Goal: Transaction & Acquisition: Purchase product/service

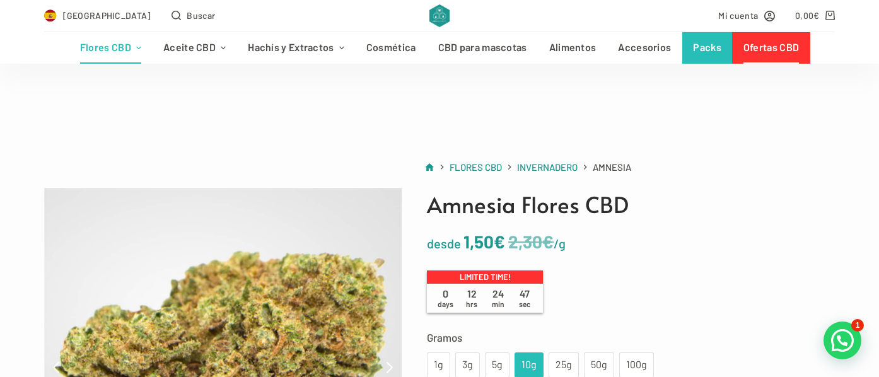
scroll to position [199, 0]
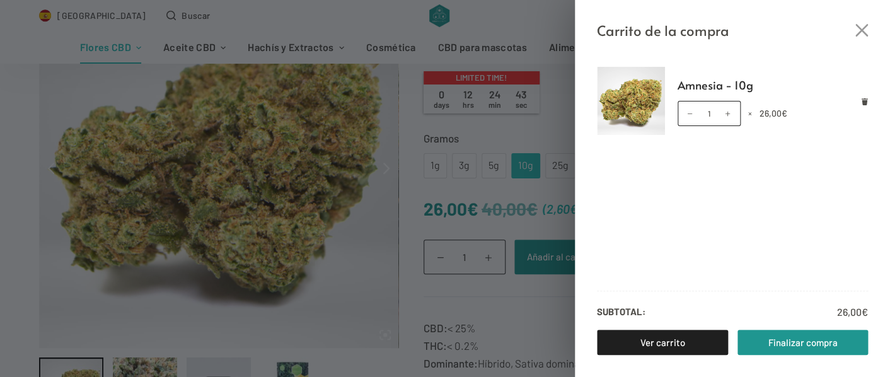
click at [860, 34] on icon "Cerrar el cajón del carrito" at bounding box center [861, 30] width 13 height 13
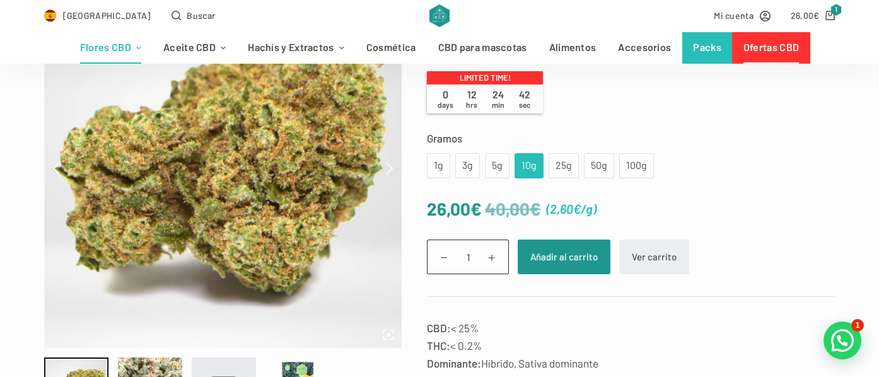
click at [775, 48] on link "Ofertas CBD" at bounding box center [771, 48] width 78 height 32
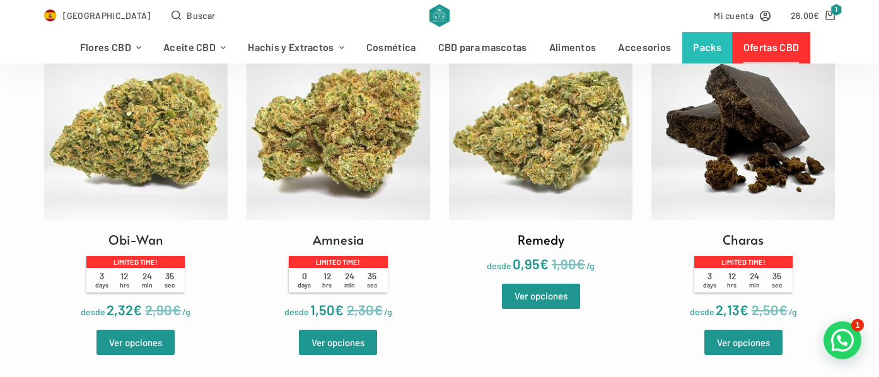
scroll to position [398, 0]
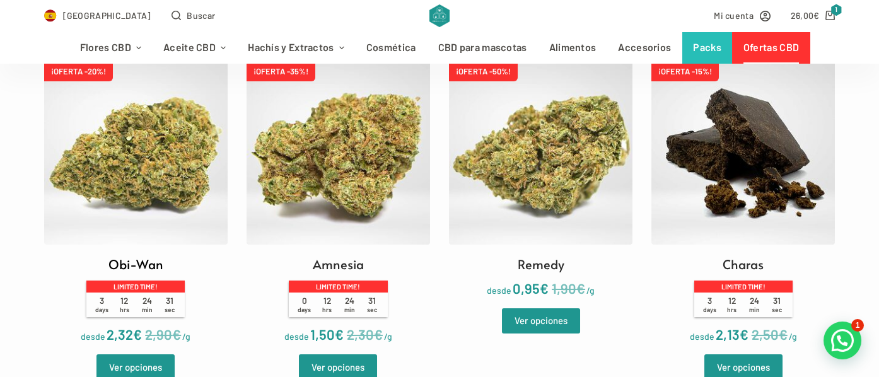
click at [141, 155] on img at bounding box center [135, 152] width 183 height 183
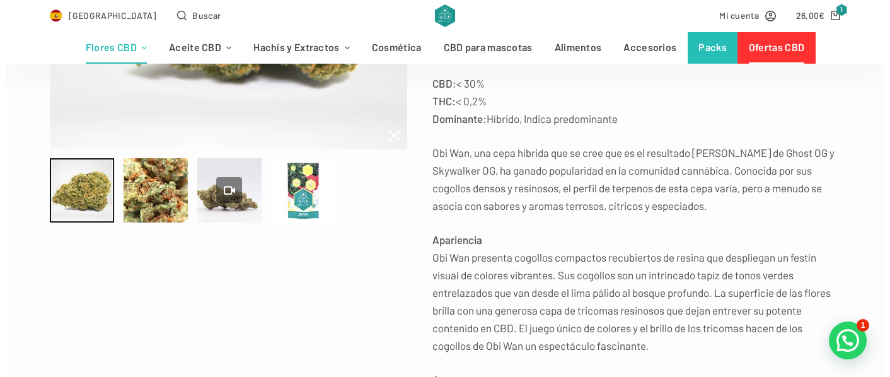
scroll to position [199, 0]
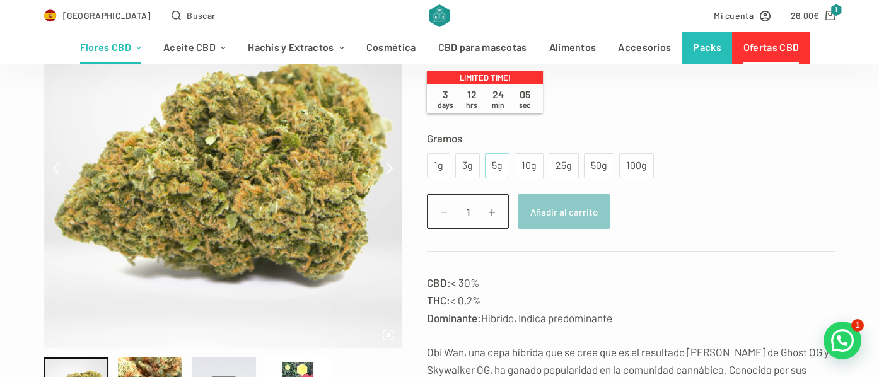
click at [493, 168] on div "5g" at bounding box center [496, 166] width 9 height 16
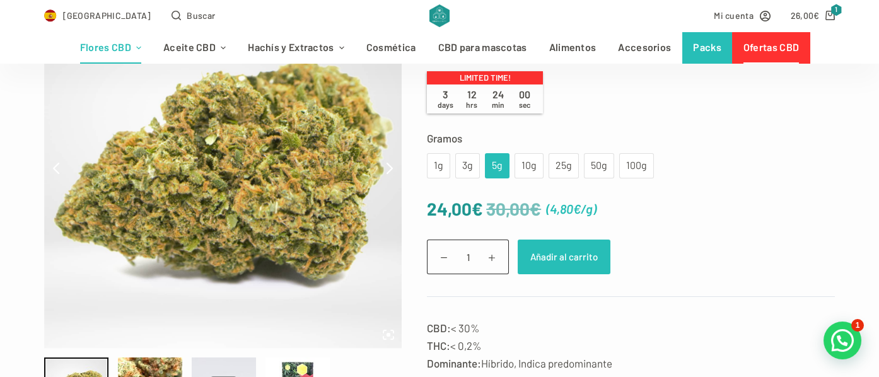
click at [547, 262] on button "Añadir al carrito" at bounding box center [564, 257] width 93 height 35
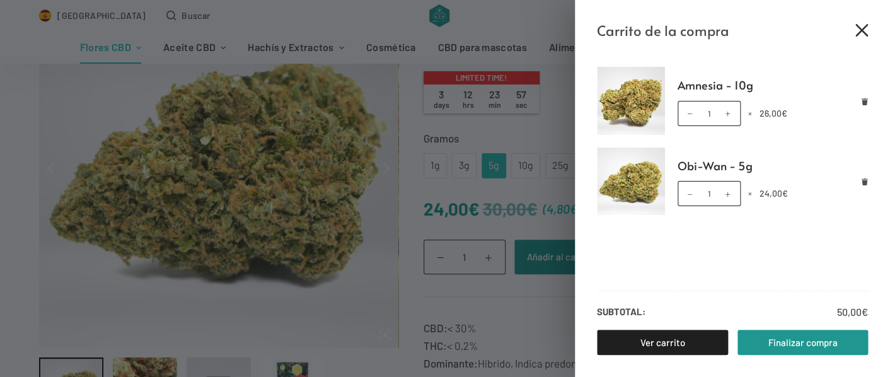
click at [864, 28] on icon "Cerrar el cajón del carrito" at bounding box center [861, 30] width 13 height 13
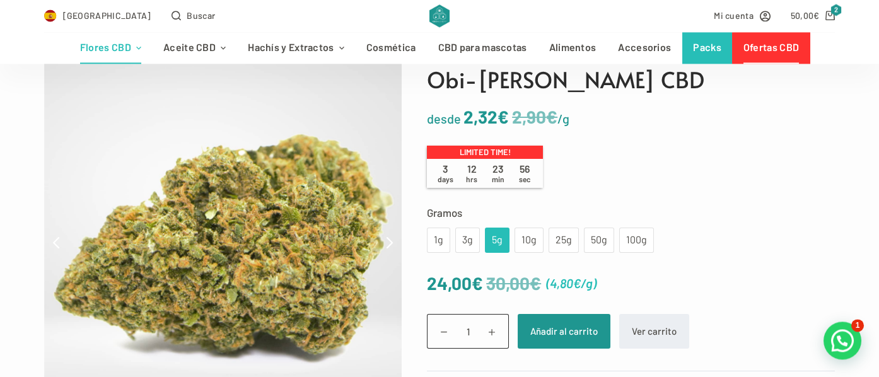
scroll to position [66, 0]
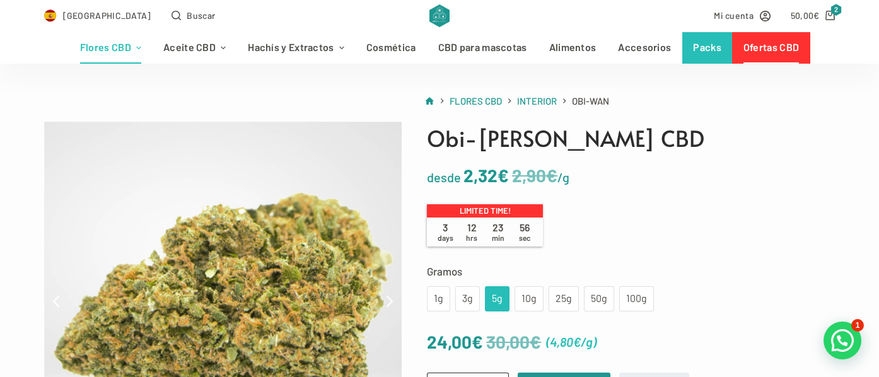
click at [767, 44] on link "Ofertas CBD" at bounding box center [771, 48] width 78 height 32
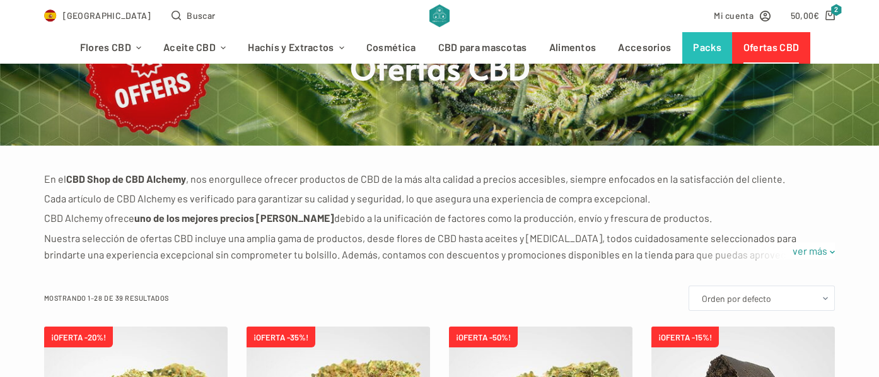
scroll to position [332, 0]
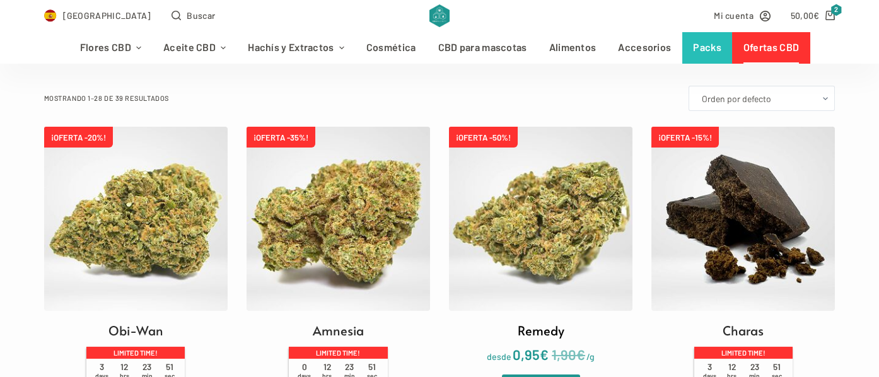
click at [541, 260] on img at bounding box center [540, 218] width 183 height 183
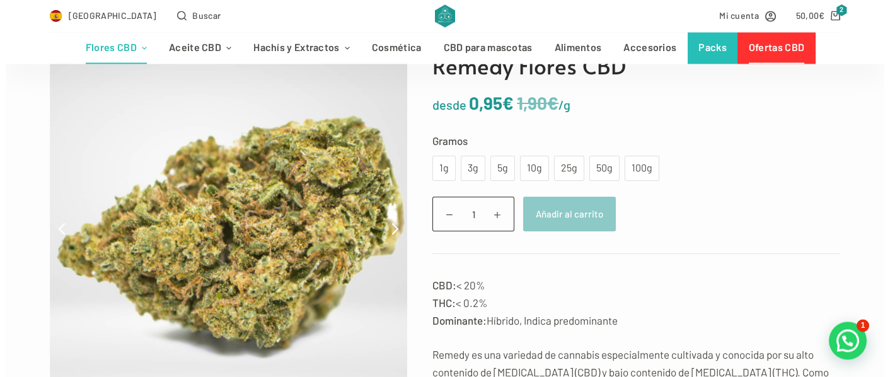
scroll to position [133, 0]
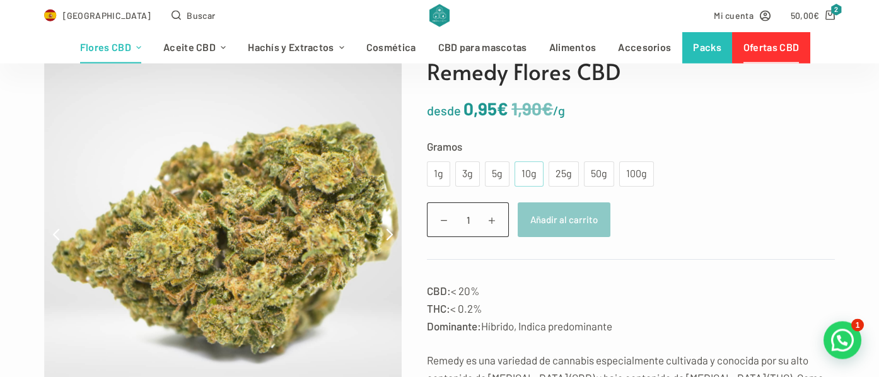
click at [524, 175] on div "10g" at bounding box center [529, 174] width 14 height 16
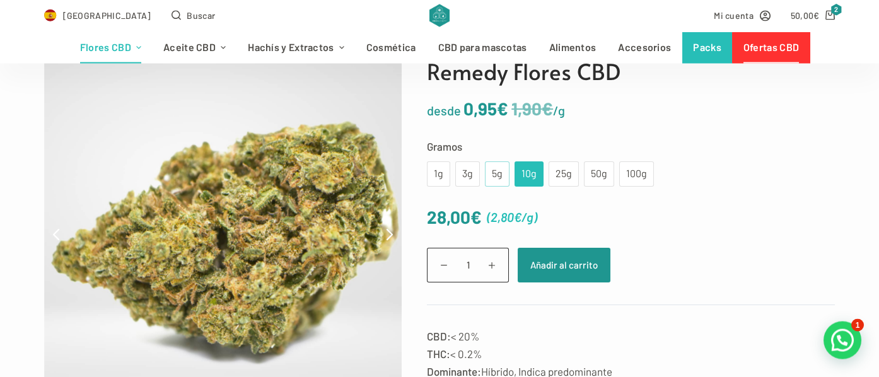
click at [486, 175] on div "5g" at bounding box center [497, 173] width 25 height 25
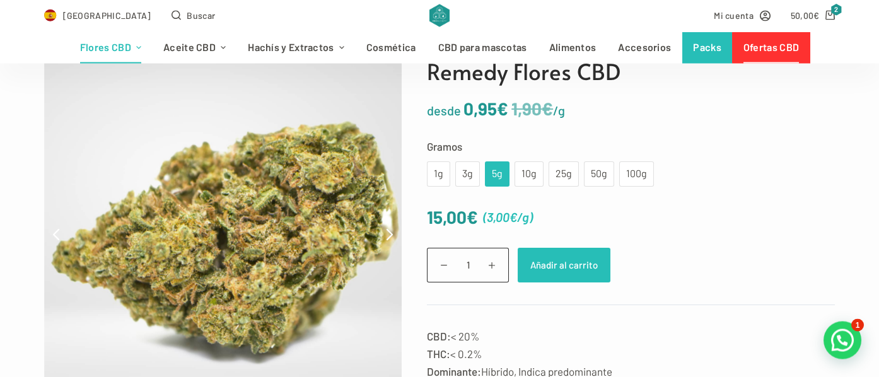
click at [559, 267] on button "Añadir al carrito" at bounding box center [564, 265] width 93 height 35
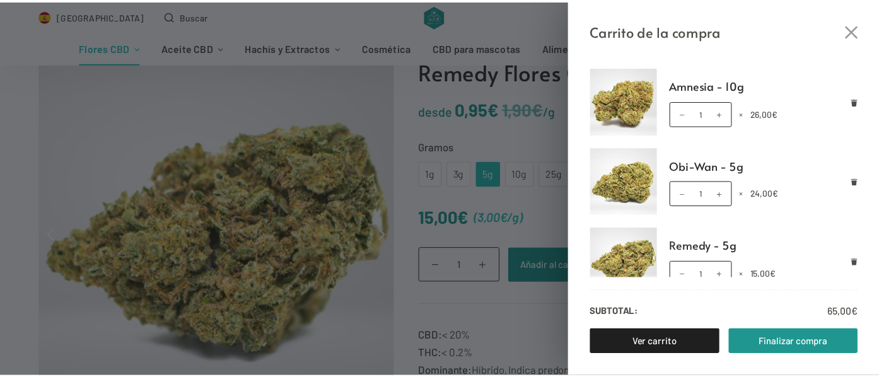
scroll to position [9, 0]
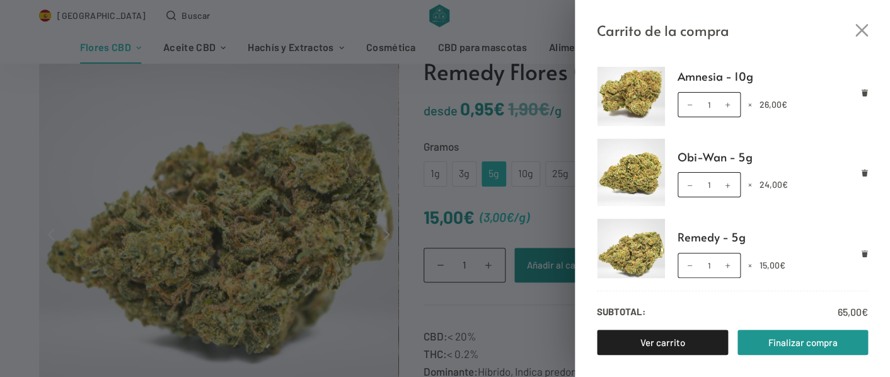
click at [207, 119] on div "Carrito de la compra Amnesia - 10g Amnesia - 10g cantidad 1 × 26,00 € Obi-Wan -…" at bounding box center [445, 188] width 890 height 377
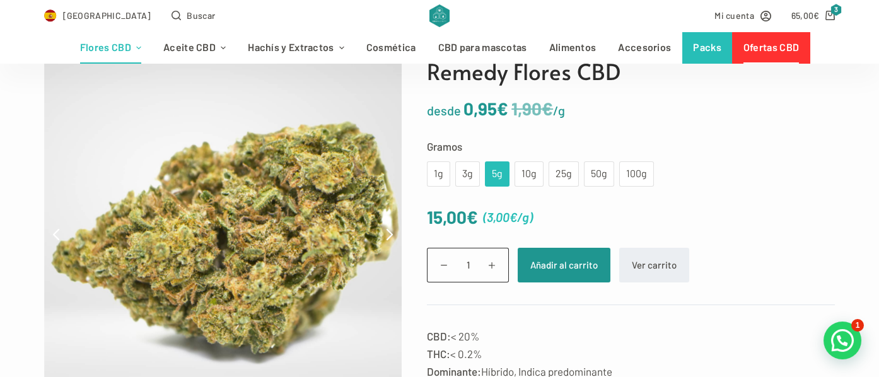
click at [778, 50] on link "Ofertas CBD" at bounding box center [771, 48] width 78 height 32
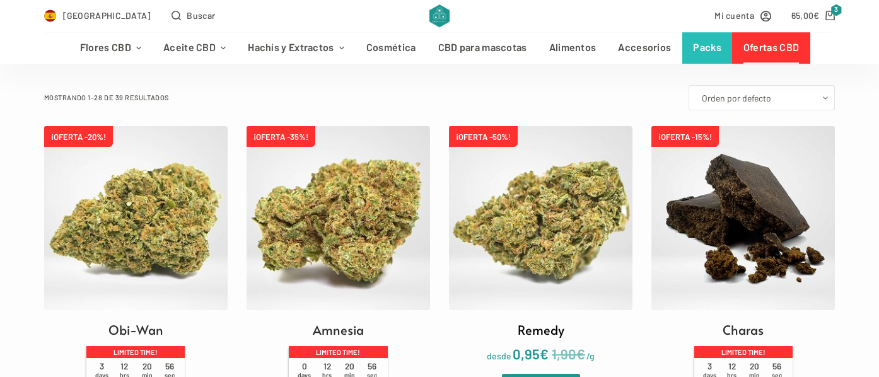
scroll to position [398, 0]
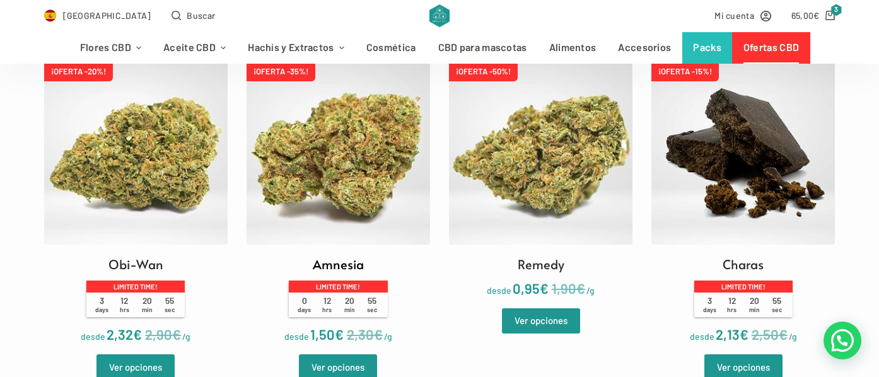
click at [340, 175] on img at bounding box center [337, 152] width 183 height 183
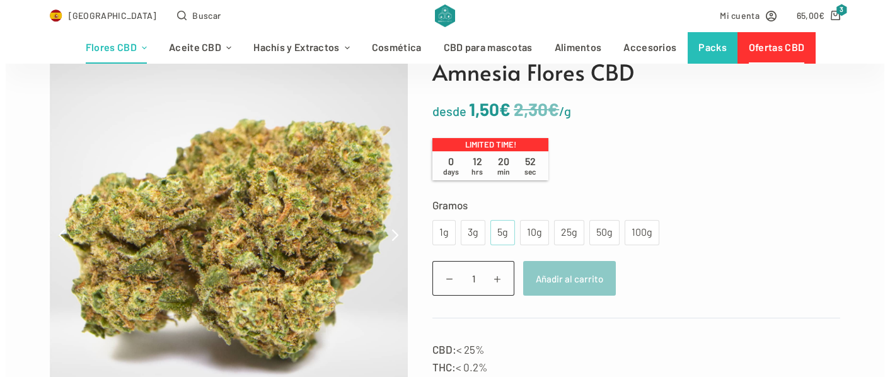
scroll to position [132, 0]
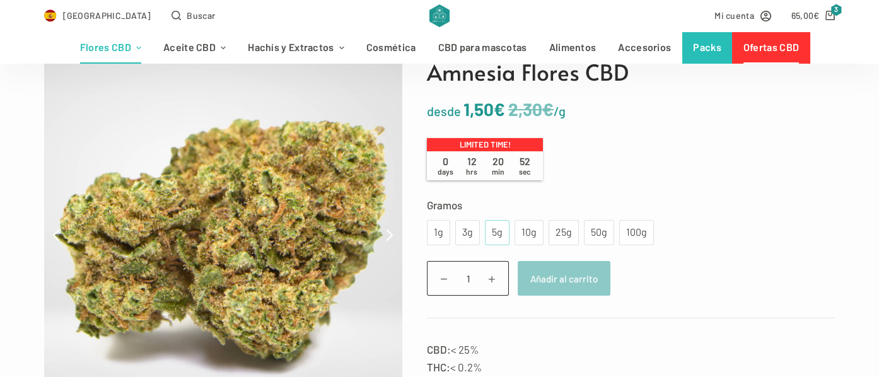
click at [492, 236] on div "5g" at bounding box center [496, 232] width 9 height 16
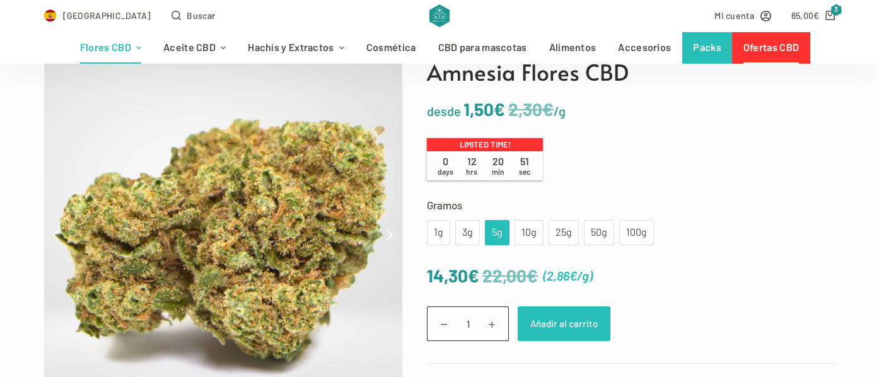
click at [564, 330] on button "Añadir al carrito" at bounding box center [564, 323] width 93 height 35
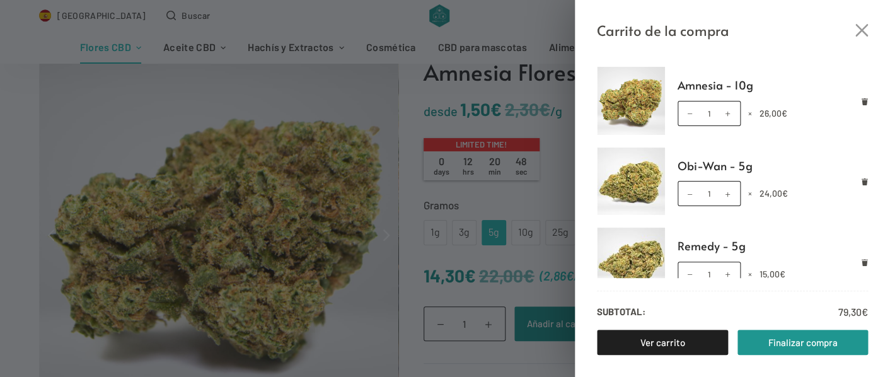
click at [821, 14] on div "Carrito de la compra" at bounding box center [732, 21] width 315 height 42
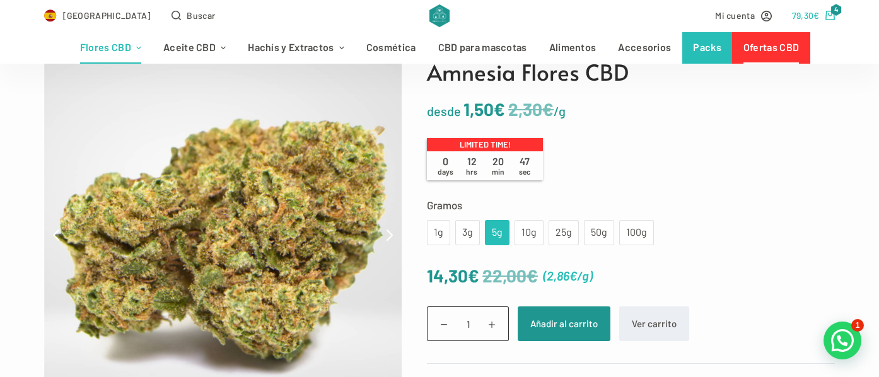
click at [820, 10] on span "79,30 €" at bounding box center [806, 15] width 28 height 14
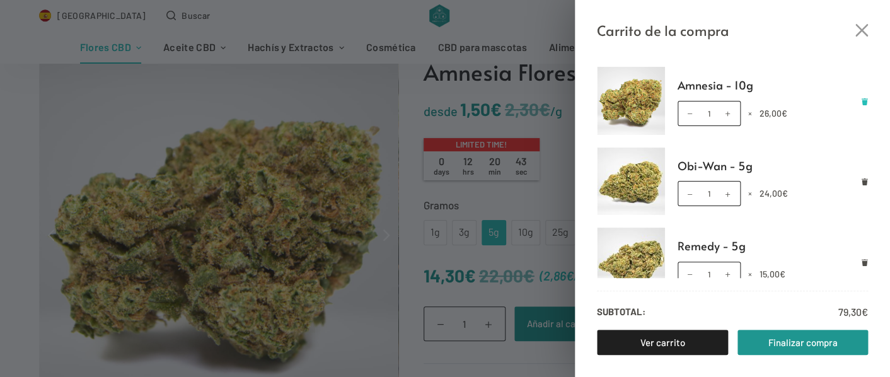
click at [861, 98] on icon "Eliminar Amnesia - 10g del carrito" at bounding box center [864, 101] width 7 height 7
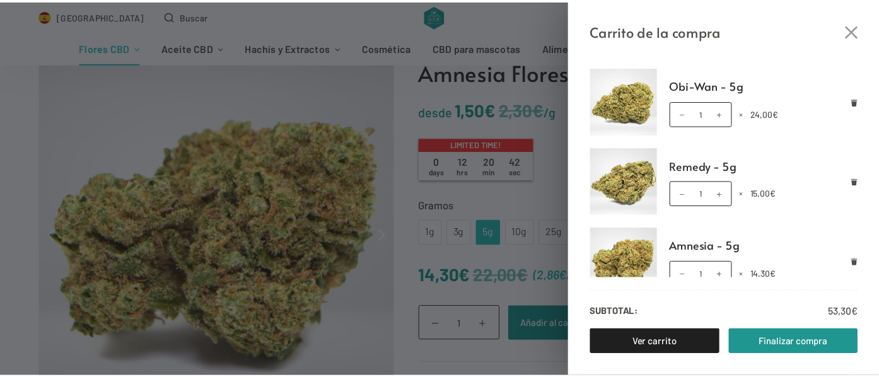
scroll to position [9, 0]
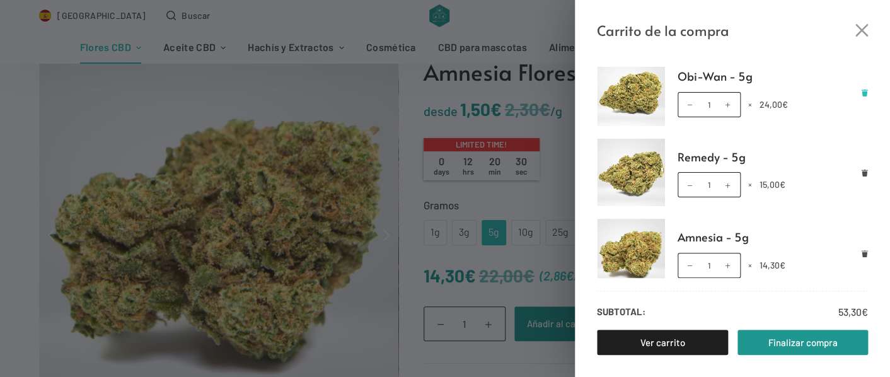
click at [862, 90] on icon "Eliminar Obi-Wan - 5g del carrito" at bounding box center [865, 93] width 6 height 7
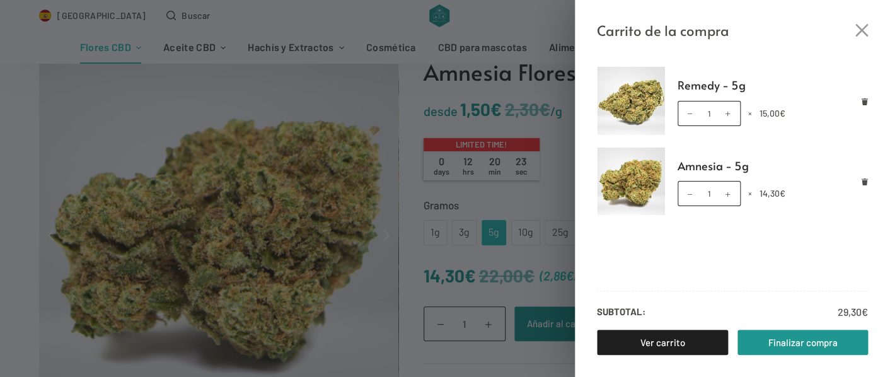
click at [525, 269] on div "Carrito de la compra Remedy - 5g Remedy - 5g cantidad 1 × 15,00 € Amnesia - 5g …" at bounding box center [445, 188] width 890 height 377
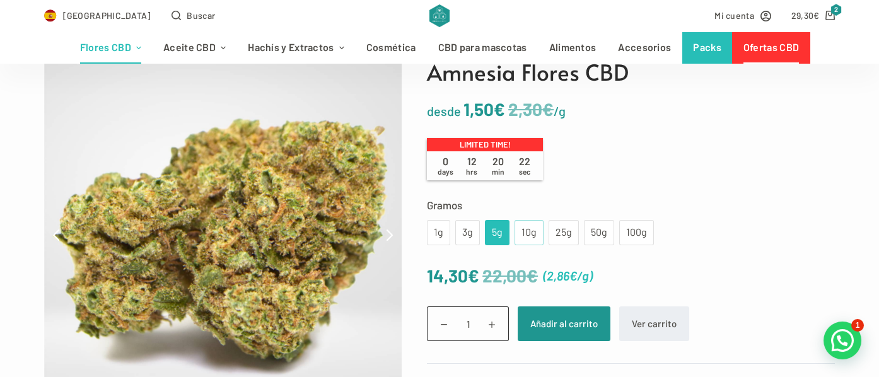
click at [522, 232] on div "10g" at bounding box center [529, 232] width 14 height 16
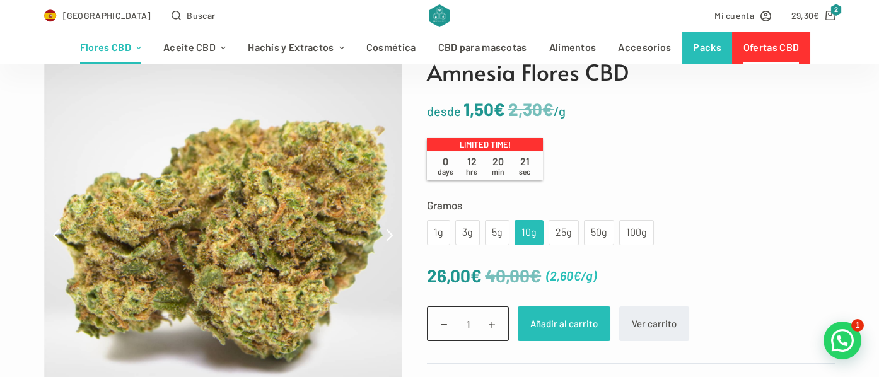
click at [561, 333] on button "Añadir al carrito" at bounding box center [564, 323] width 93 height 35
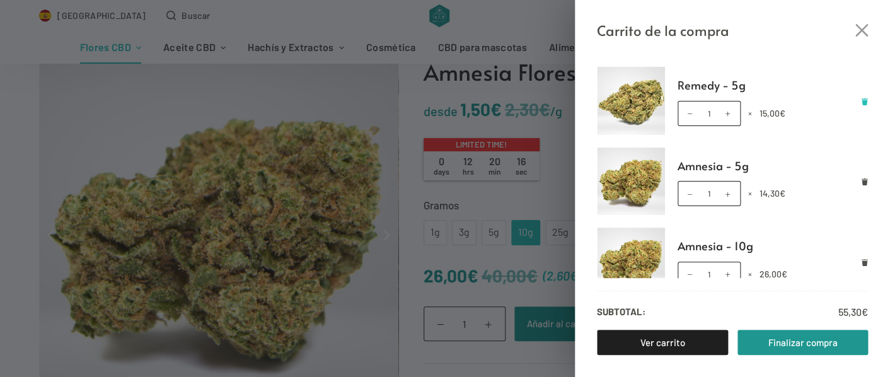
click at [862, 100] on icon "Eliminar Remedy - 5g del carrito" at bounding box center [865, 101] width 6 height 7
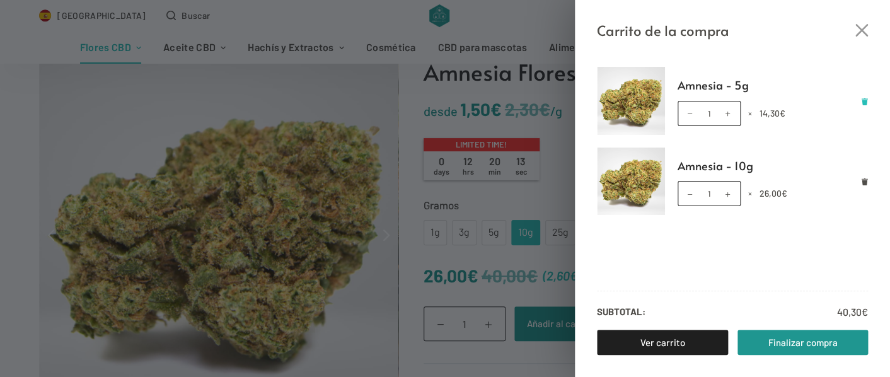
click at [867, 100] on icon "Eliminar Amnesia - 5g del carrito" at bounding box center [864, 101] width 7 height 7
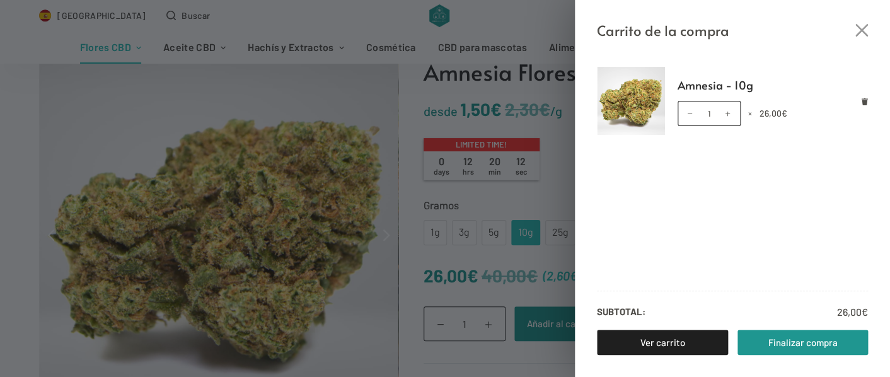
click at [493, 23] on div "Carrito de la compra Amnesia - 10g Amnesia - 10g cantidad 1 × 26,00 € Subtotal:…" at bounding box center [445, 188] width 890 height 377
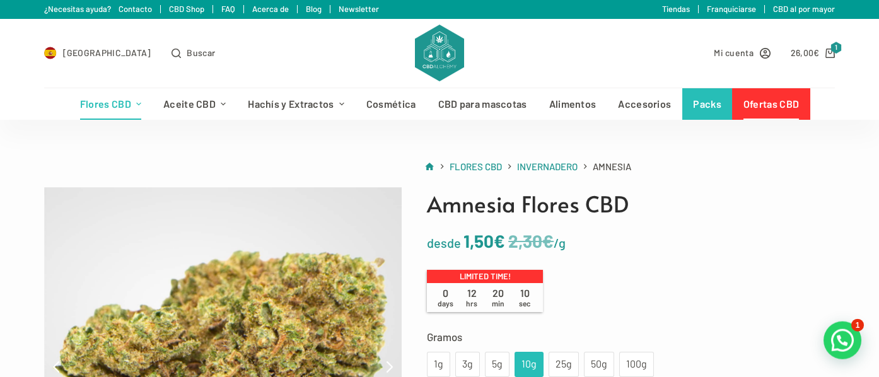
scroll to position [0, 0]
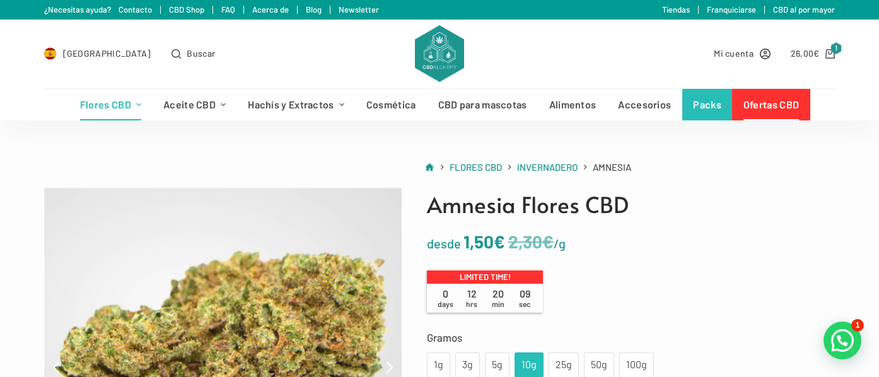
click at [768, 107] on link "Ofertas CBD" at bounding box center [771, 105] width 78 height 32
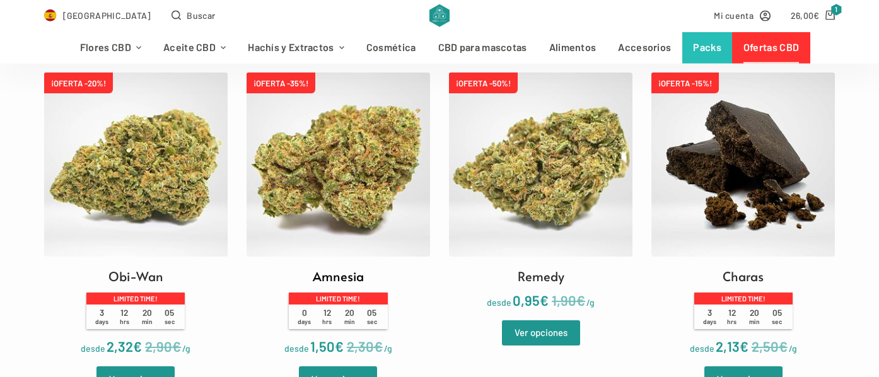
scroll to position [398, 0]
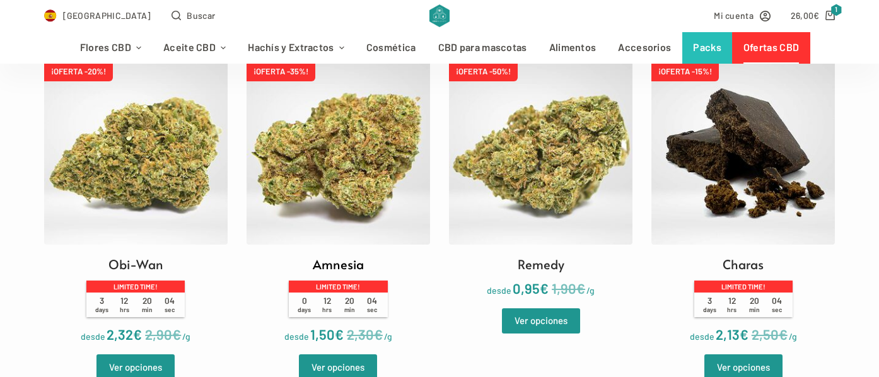
click at [347, 196] on img at bounding box center [337, 152] width 183 height 183
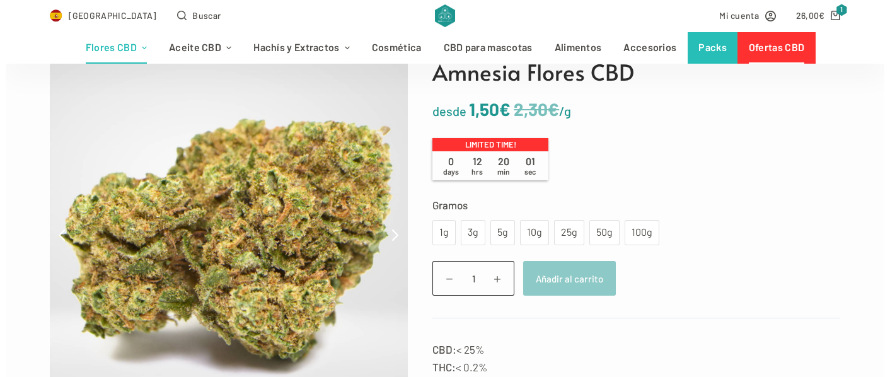
scroll to position [132, 0]
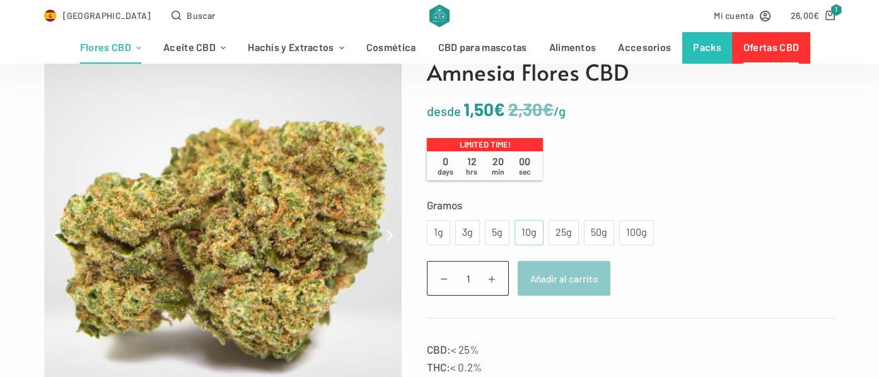
click at [524, 236] on div "10g" at bounding box center [529, 232] width 14 height 16
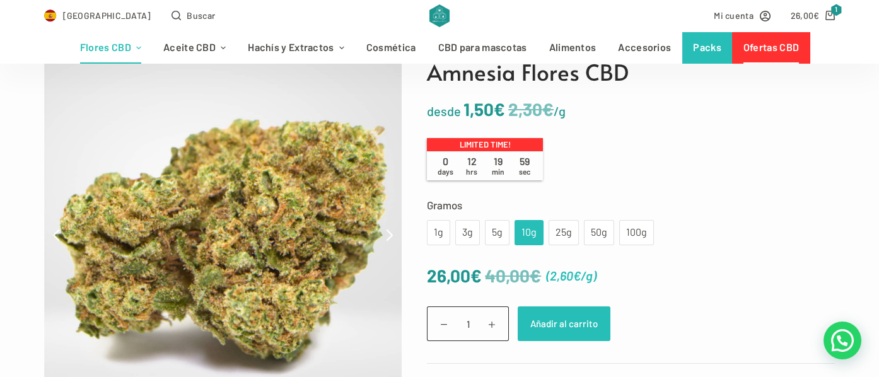
click at [548, 320] on button "Añadir al carrito" at bounding box center [564, 323] width 93 height 35
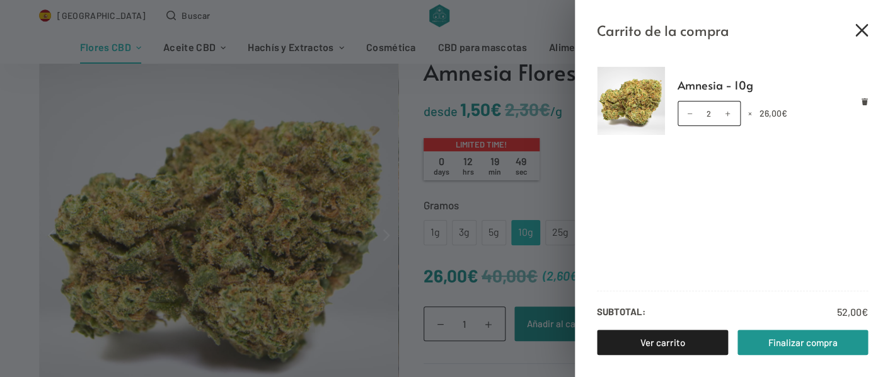
click at [864, 33] on icon "Cerrar el cajón del carrito" at bounding box center [861, 30] width 13 height 13
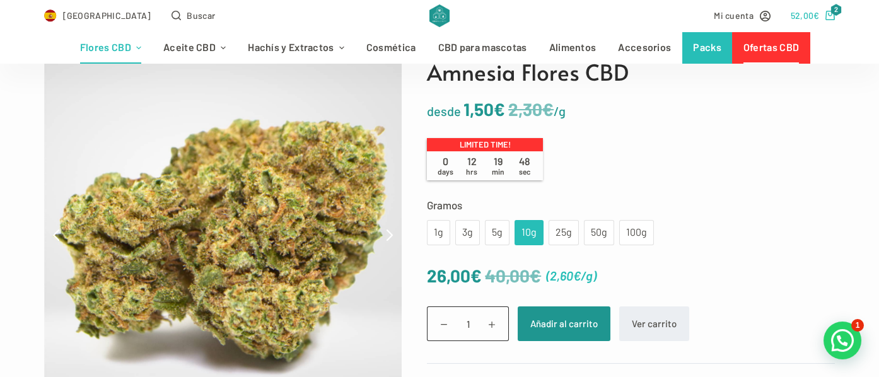
click at [808, 14] on bdi "52,00 €" at bounding box center [805, 15] width 29 height 11
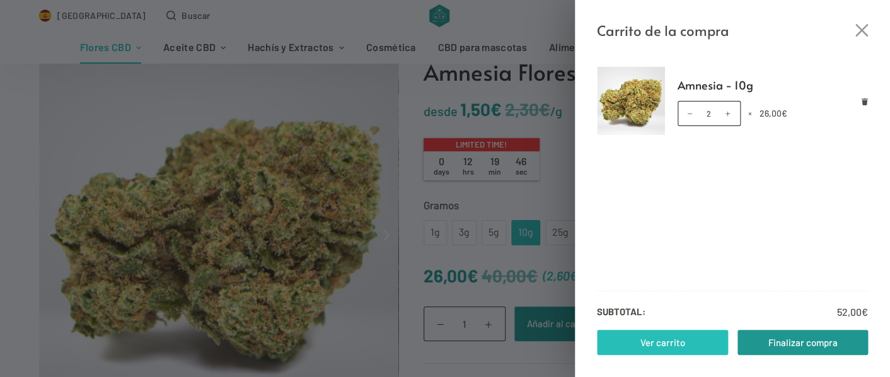
click at [693, 347] on link "Ver carrito" at bounding box center [662, 342] width 131 height 25
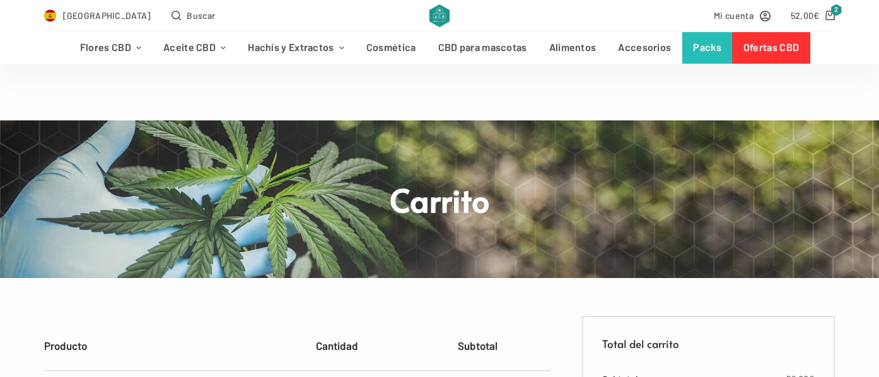
scroll to position [265, 0]
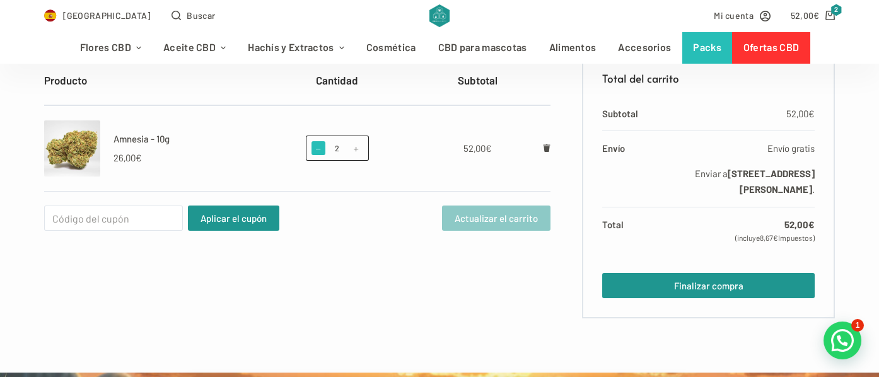
click at [316, 150] on span at bounding box center [318, 148] width 14 height 14
type input "1"
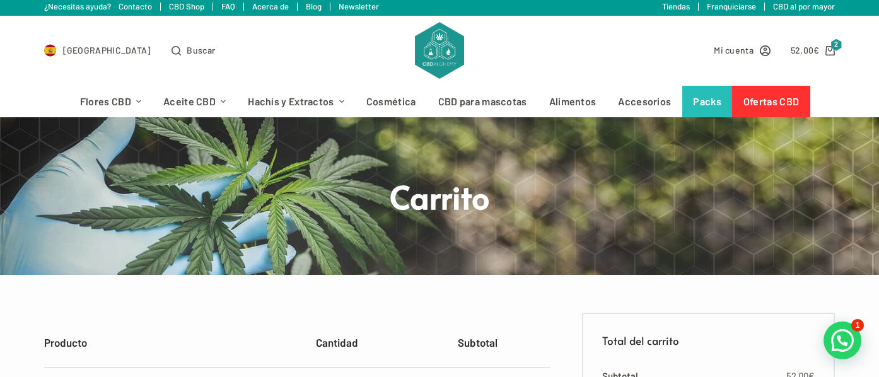
scroll to position [0, 0]
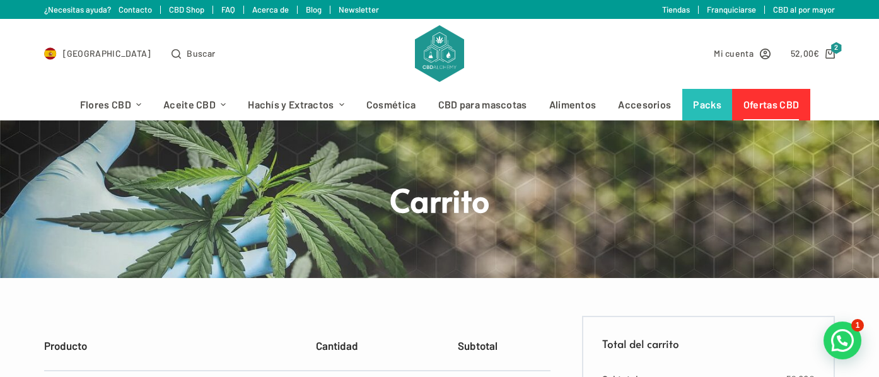
click at [779, 109] on link "Ofertas CBD" at bounding box center [771, 105] width 78 height 32
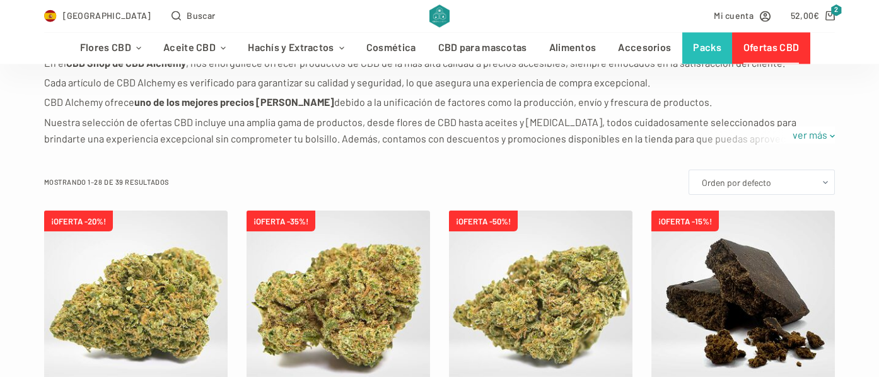
scroll to position [332, 0]
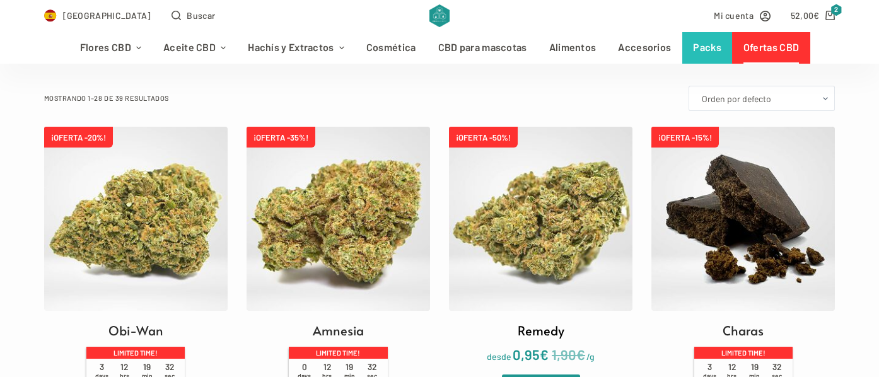
click at [559, 224] on img at bounding box center [540, 218] width 183 height 183
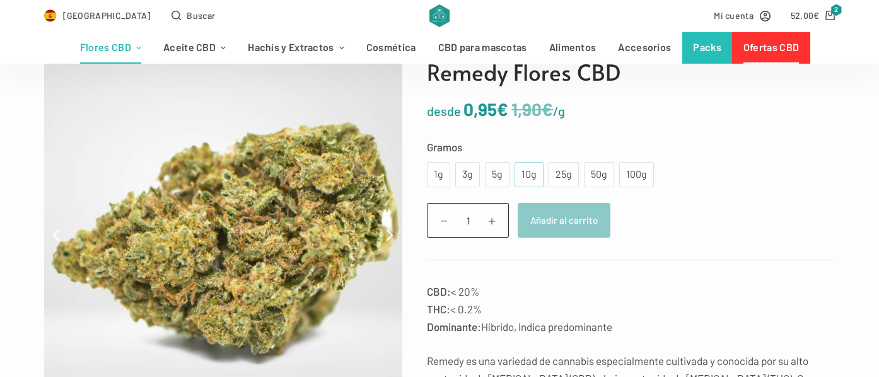
scroll to position [132, 0]
click at [526, 180] on div "10g" at bounding box center [529, 174] width 14 height 16
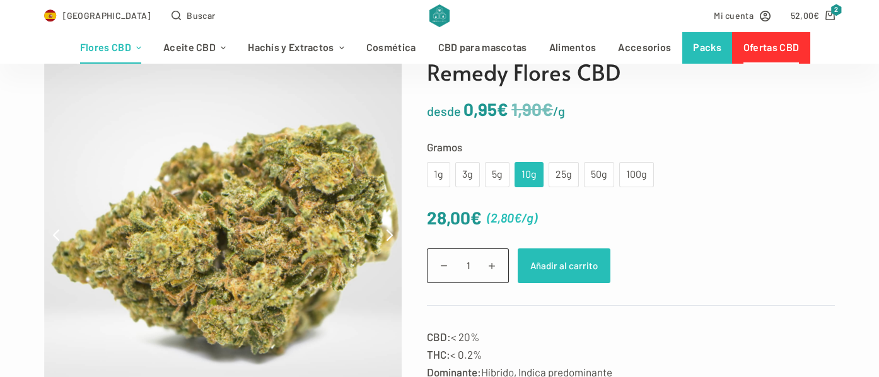
click at [538, 257] on button "Añadir al carrito" at bounding box center [564, 265] width 93 height 35
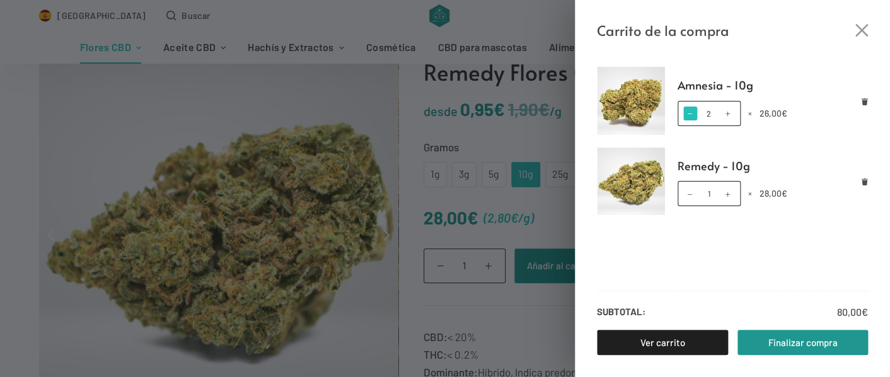
click at [685, 115] on span at bounding box center [690, 114] width 14 height 14
type input "1"
click at [858, 28] on icon "Cerrar el cajón del carrito" at bounding box center [861, 30] width 13 height 13
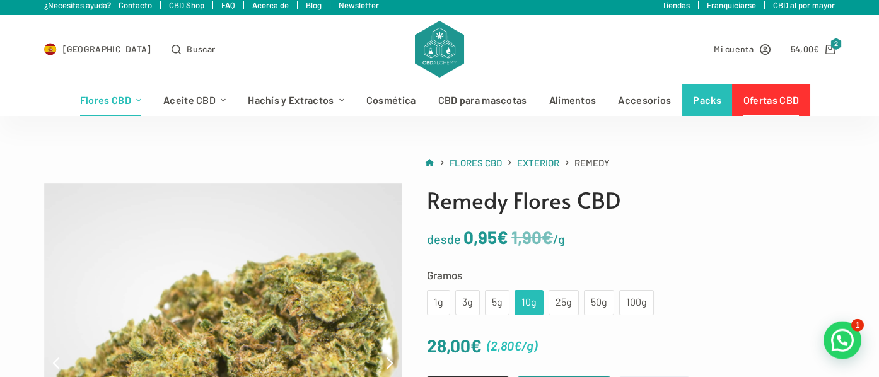
scroll to position [0, 0]
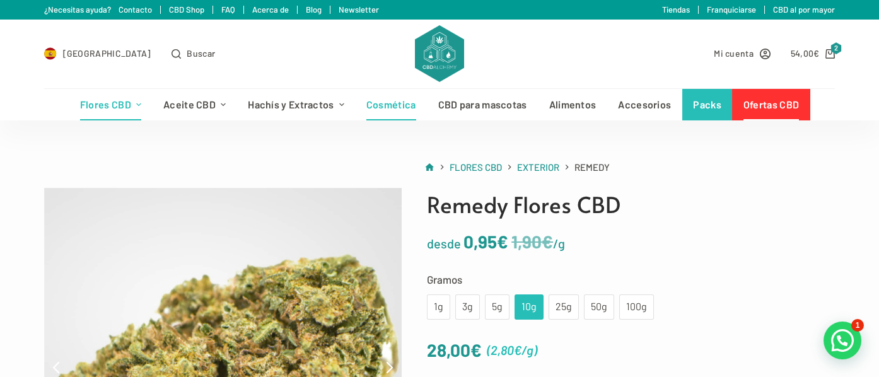
click at [389, 105] on link "Cosmética" at bounding box center [391, 105] width 72 height 32
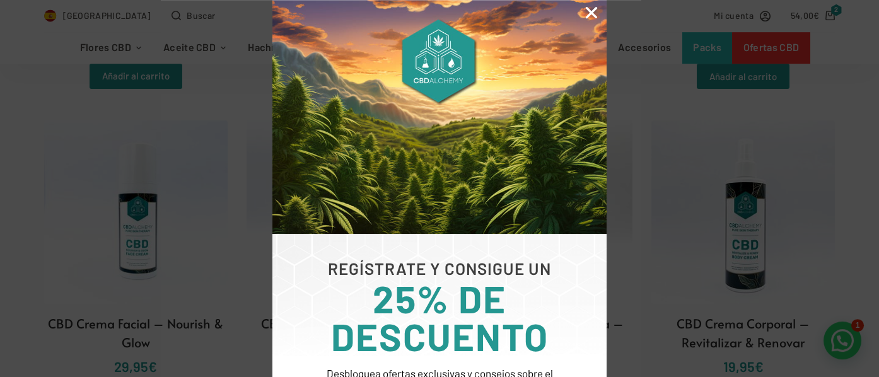
scroll to position [664, 0]
click at [589, 14] on icon "Close" at bounding box center [591, 12] width 16 height 16
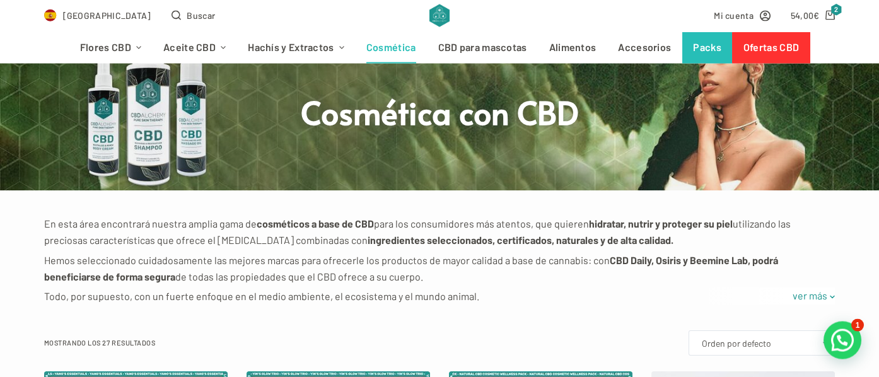
scroll to position [66, 0]
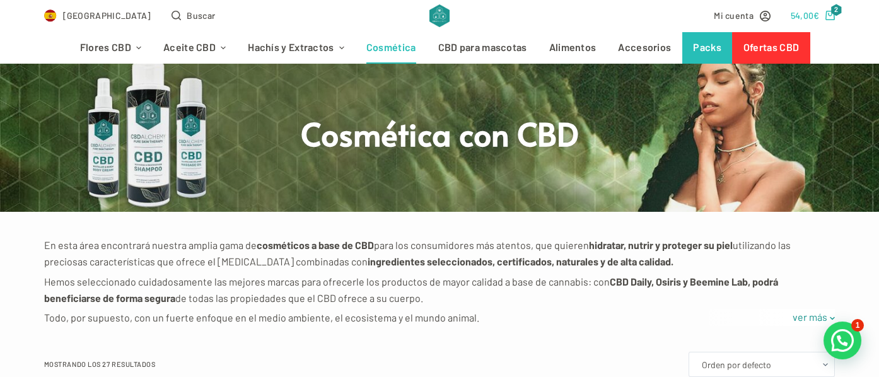
click at [812, 19] on bdi "54,00 €" at bounding box center [805, 15] width 29 height 11
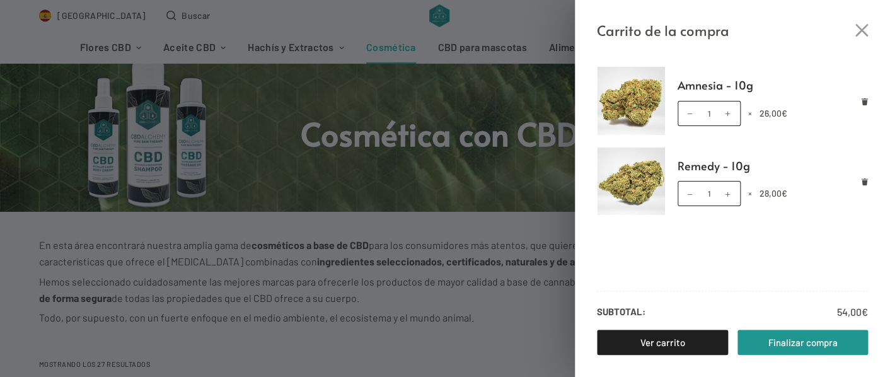
click at [391, 47] on div "Carrito de la compra Amnesia - 10g Amnesia - 10g cantidad 1 × 26,00 € Remedy - …" at bounding box center [445, 188] width 890 height 377
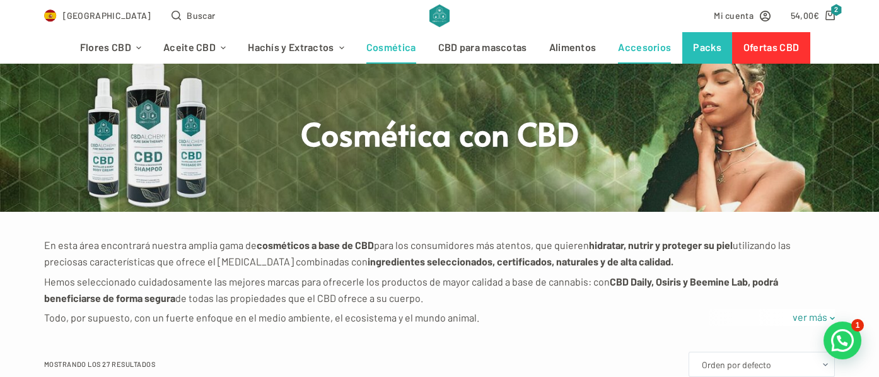
click at [640, 48] on link "Accesorios" at bounding box center [644, 48] width 75 height 32
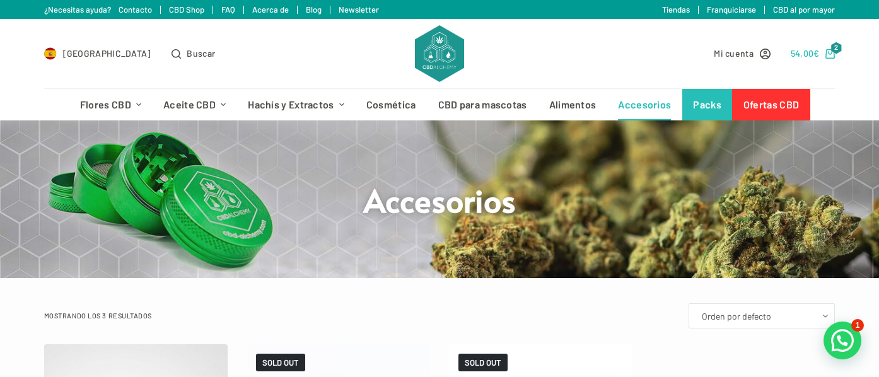
click at [815, 55] on bdi "54,00 €" at bounding box center [805, 53] width 29 height 11
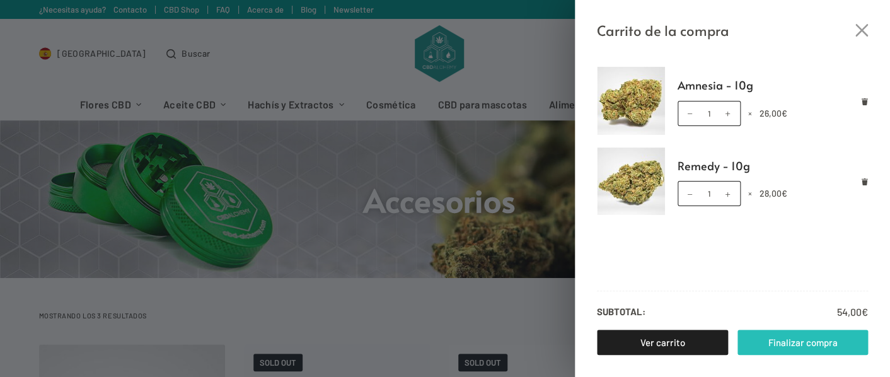
click at [812, 345] on link "Finalizar compra" at bounding box center [803, 342] width 131 height 25
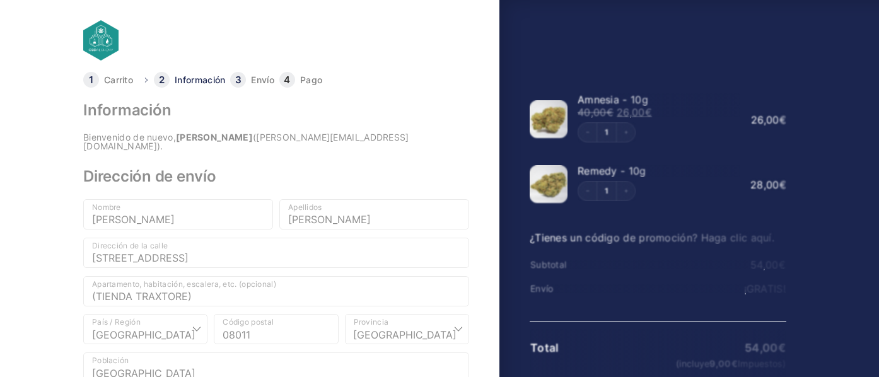
select select "B"
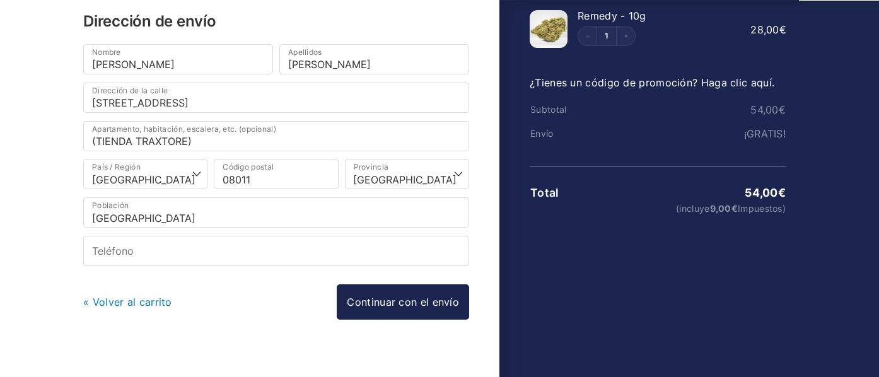
scroll to position [161, 0]
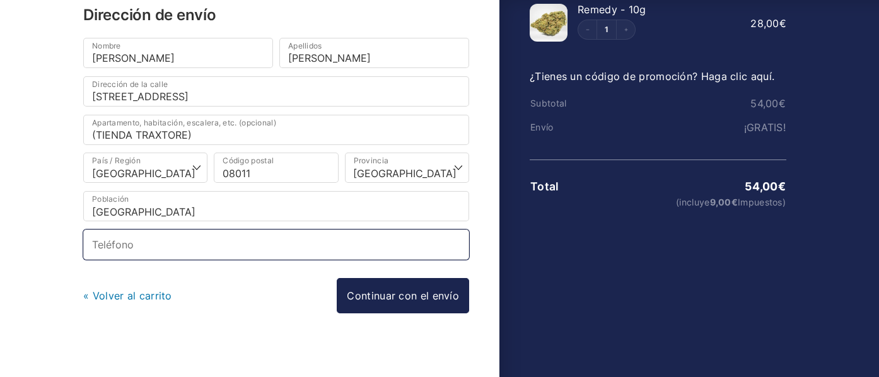
click at [112, 240] on input "Teléfono *" at bounding box center [276, 244] width 386 height 30
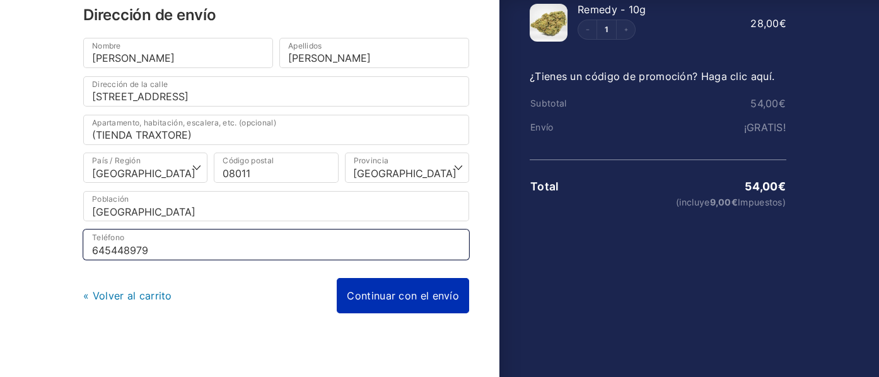
type input "645448979"
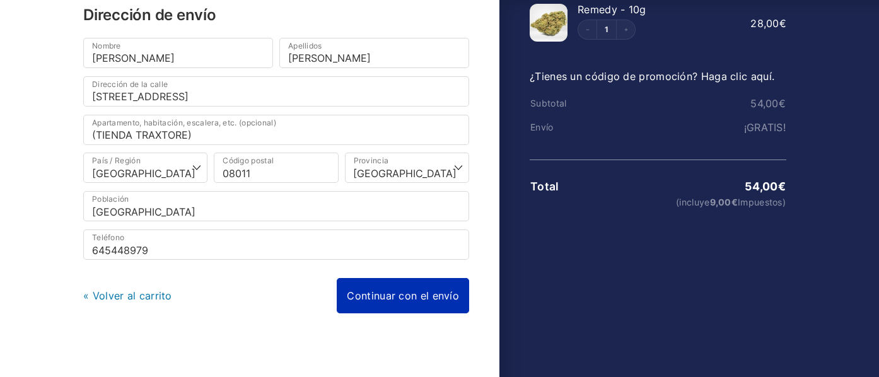
click at [417, 297] on link "Continuar con el envío" at bounding box center [403, 295] width 132 height 35
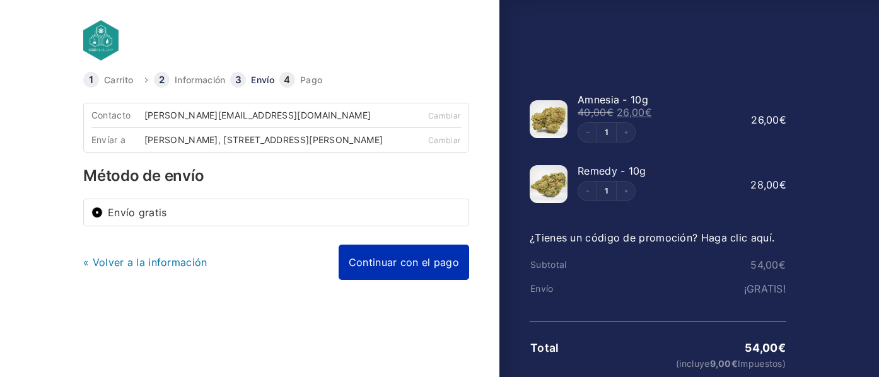
click at [403, 280] on link "Continuar con el pago" at bounding box center [404, 262] width 130 height 35
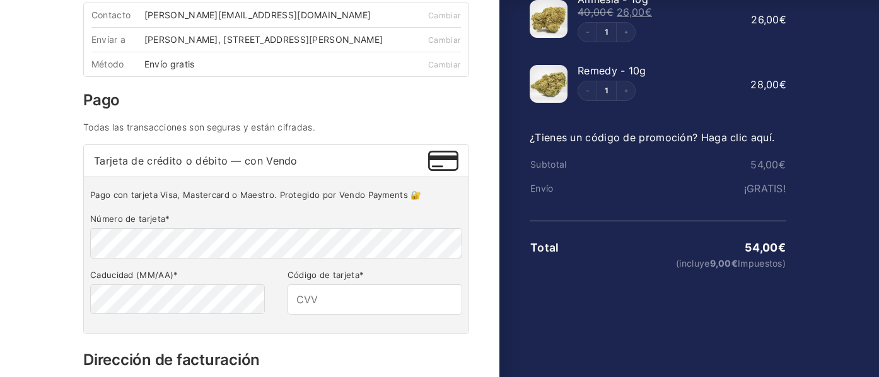
scroll to position [132, 0]
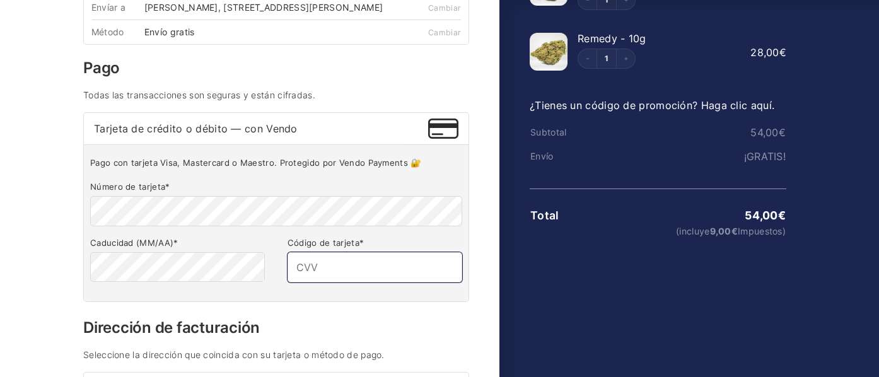
click at [352, 282] on input "Código de tarjeta *" at bounding box center [374, 267] width 175 height 30
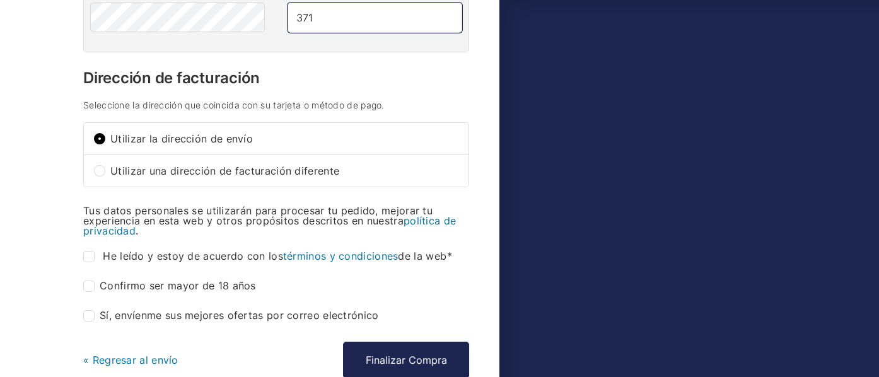
scroll to position [465, 0]
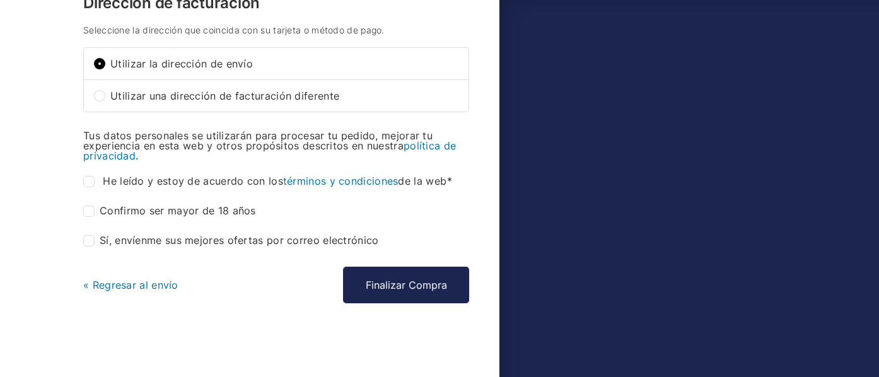
type input "371"
click at [99, 187] on label "He leído y estoy de acuerdo con los términos y condiciones de la web *" at bounding box center [269, 181] width 373 height 11
click at [95, 187] on input "He leído y estoy de acuerdo con los términos y condiciones de la web *" at bounding box center [88, 181] width 11 height 11
checkbox input "true"
click at [89, 216] on input "Confirmo ser mayor de 18 años *" at bounding box center [88, 211] width 11 height 11
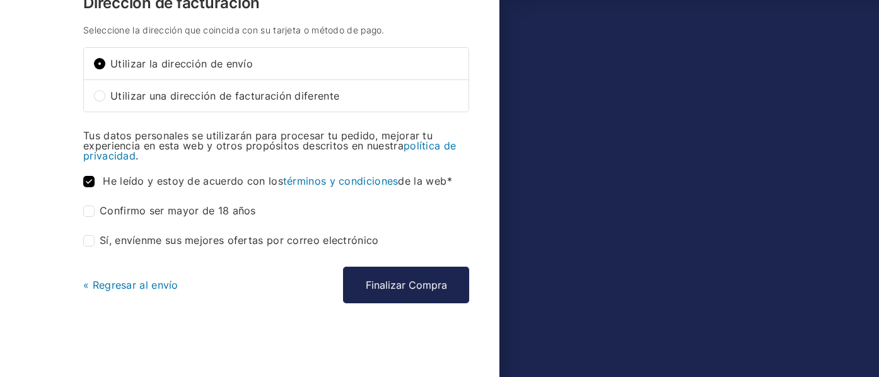
checkbox input "true"
click at [92, 246] on input "Sí, envíenme sus mejores ofertas por correo electrónico (opcional)" at bounding box center [88, 240] width 11 height 11
checkbox input "true"
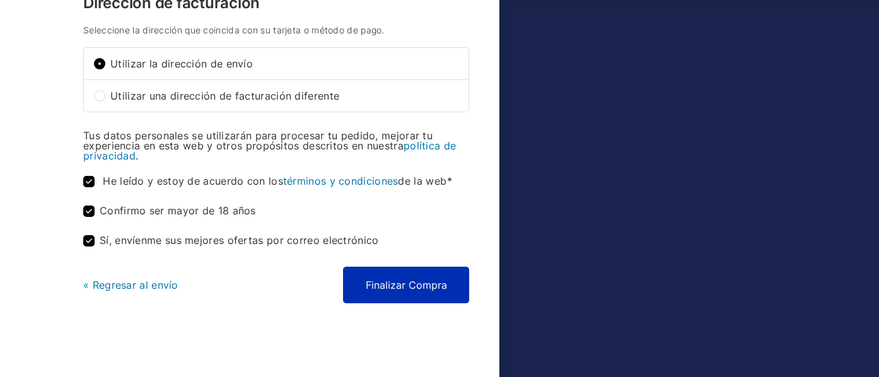
click at [407, 300] on button "Finalizar Compra" at bounding box center [406, 285] width 126 height 37
